Goal: Check status

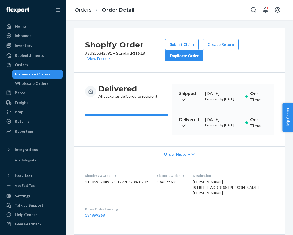
click at [43, 73] on div "Ecommerce Orders" at bounding box center [32, 73] width 35 height 5
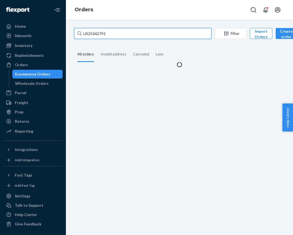
click at [96, 36] on input "US25342791" at bounding box center [142, 33] width 137 height 11
paste input "470"
type input "US25342470"
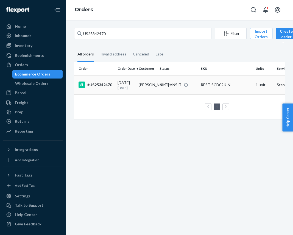
click at [122, 90] on p "[DATE]" at bounding box center [126, 87] width 17 height 5
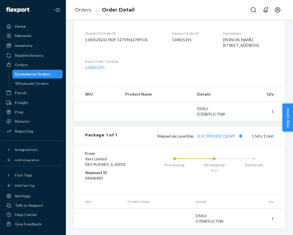
scroll to position [175, 0]
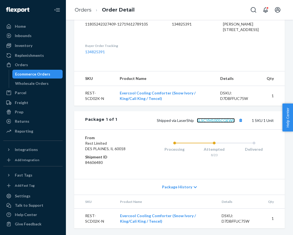
click at [224, 121] on link "1LSCYM1005CQEW9" at bounding box center [216, 120] width 38 height 5
drag, startPoint x: 33, startPoint y: 72, endPoint x: 5, endPoint y: 79, distance: 29.3
click at [33, 72] on div "Ecommerce Orders" at bounding box center [32, 73] width 35 height 5
